Goal: Task Accomplishment & Management: Manage account settings

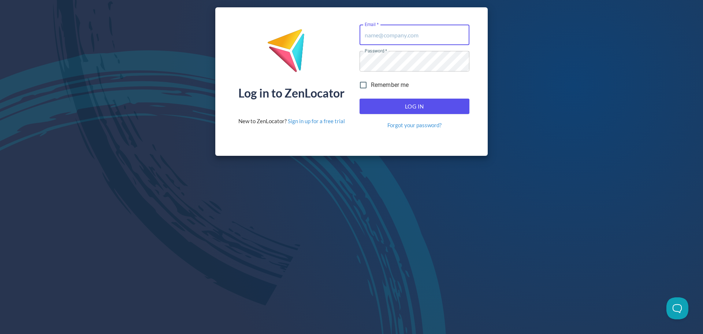
type input "mlangan@pinnaclesalesgroup.com"
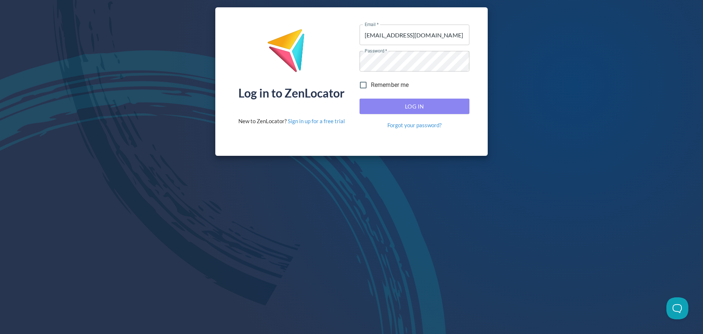
click at [425, 111] on button "Log In" at bounding box center [415, 106] width 110 height 15
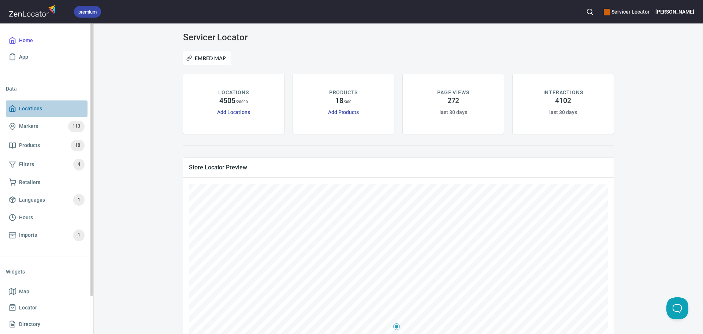
click at [38, 110] on span "Locations" at bounding box center [30, 108] width 23 height 9
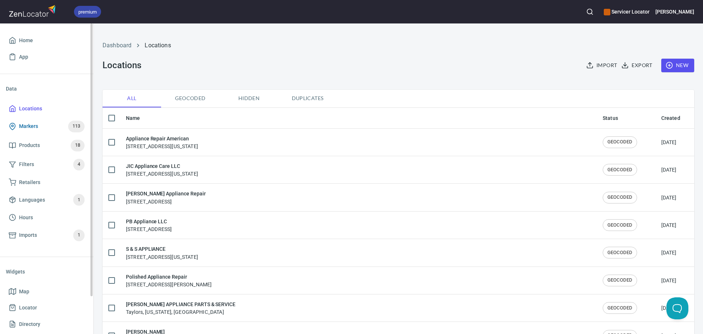
checkbox input "false"
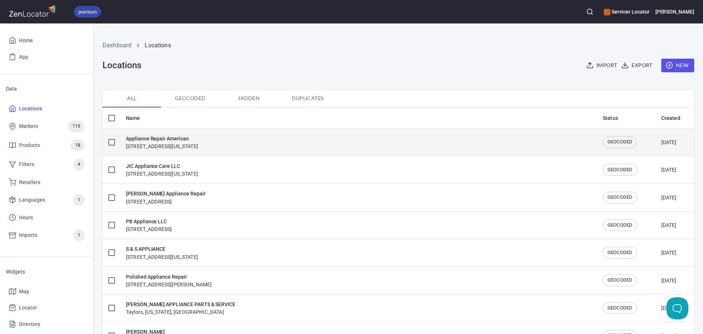
click at [180, 140] on h6 "Appliance Repair American" at bounding box center [162, 138] width 72 height 8
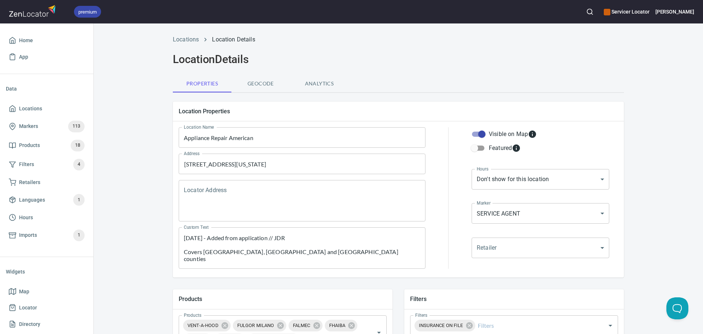
click at [180, 237] on div "8/11/25 - Added from application // JDR Covers St Lucie, Martin and Palm Beach …" at bounding box center [302, 247] width 247 height 41
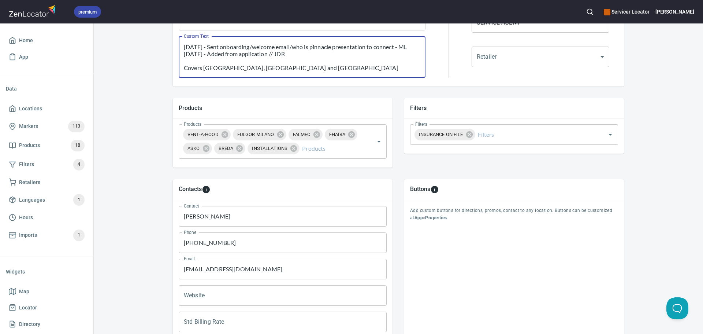
scroll to position [264, 0]
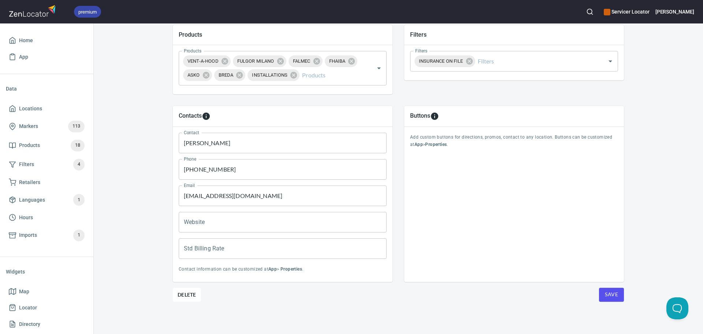
type textarea "8/12/25 - Sent onboarding/welcome email/who is pinnacle presentation to connect…"
click at [606, 296] on span "Save" at bounding box center [611, 294] width 13 height 9
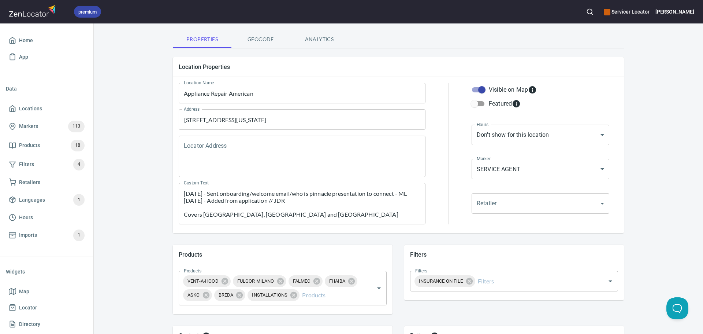
click at [216, 94] on input "Appliance Repair American" at bounding box center [302, 93] width 247 height 21
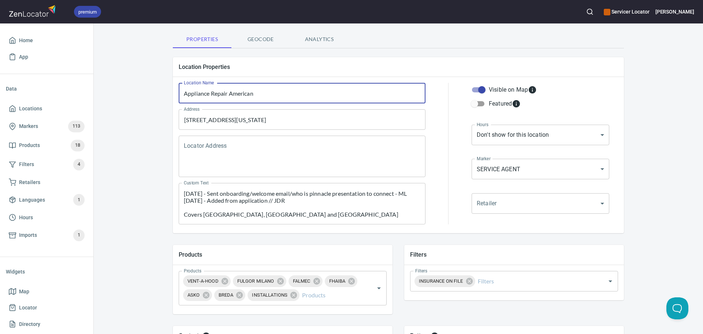
click at [216, 94] on input "Appliance Repair American" at bounding box center [302, 93] width 247 height 21
